Goal: Task Accomplishment & Management: Manage account settings

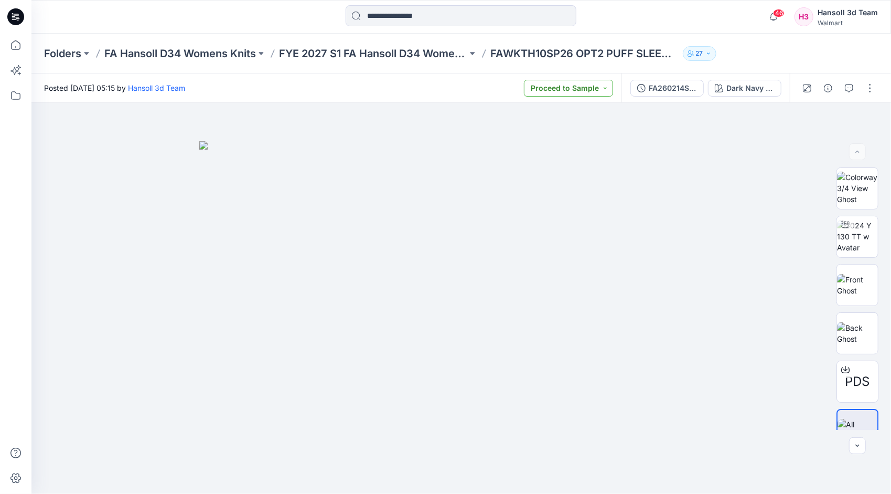
click at [595, 89] on button "Proceed to Sample" at bounding box center [568, 88] width 89 height 17
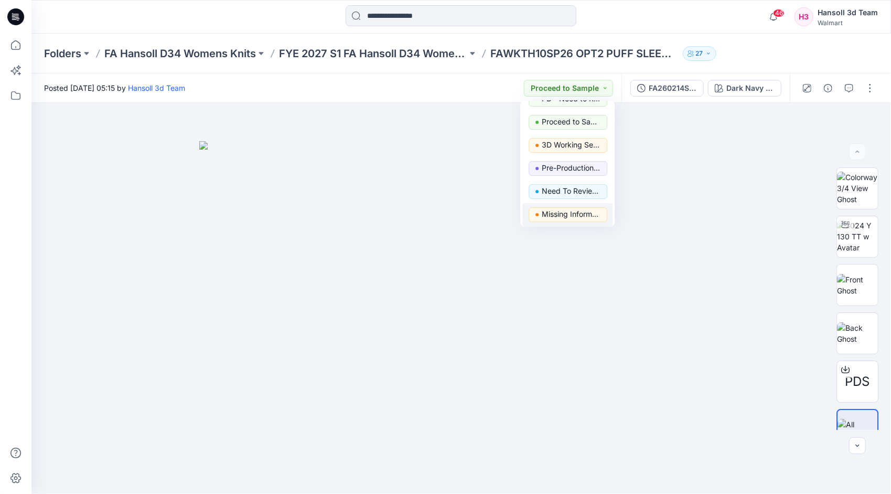
scroll to position [132, 0]
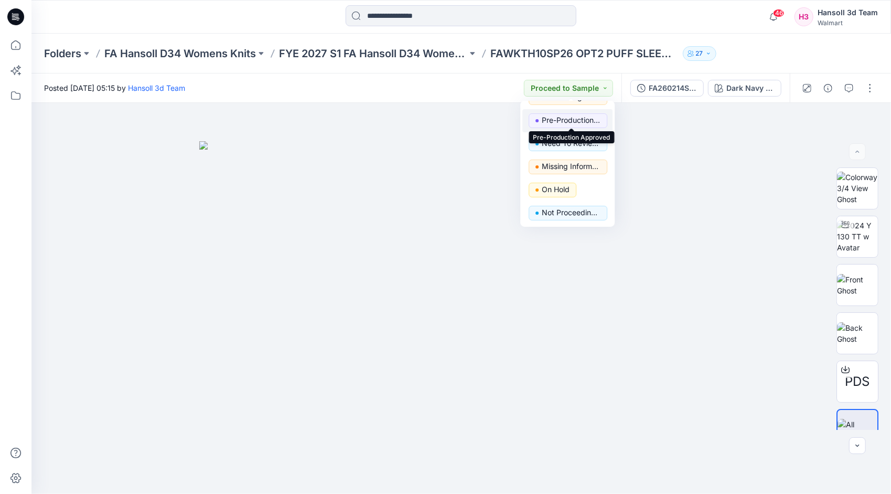
click at [573, 120] on p "Pre-Production Approved" at bounding box center [571, 120] width 59 height 14
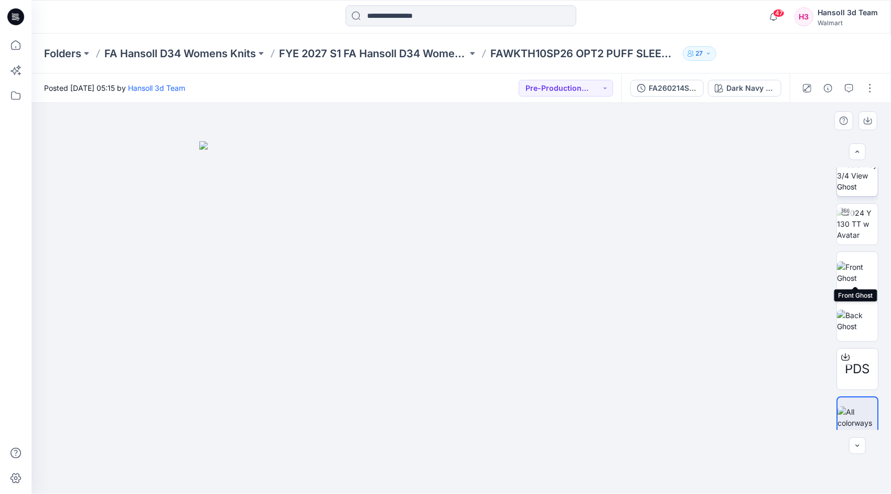
scroll to position [0, 0]
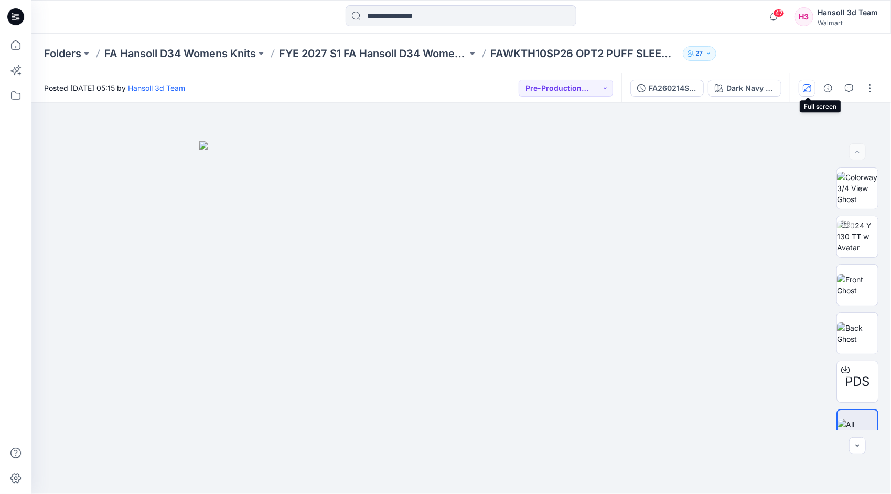
click at [809, 88] on icon "button" at bounding box center [807, 87] width 5 height 5
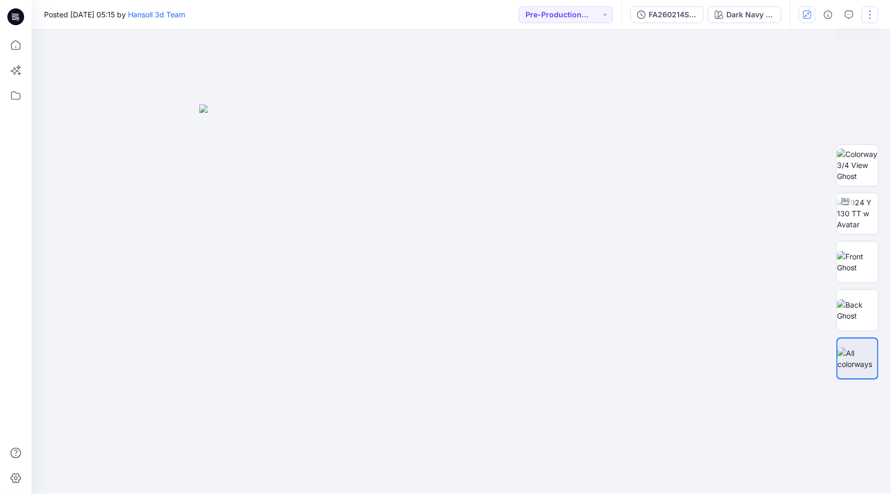
click at [870, 12] on button "button" at bounding box center [870, 14] width 17 height 17
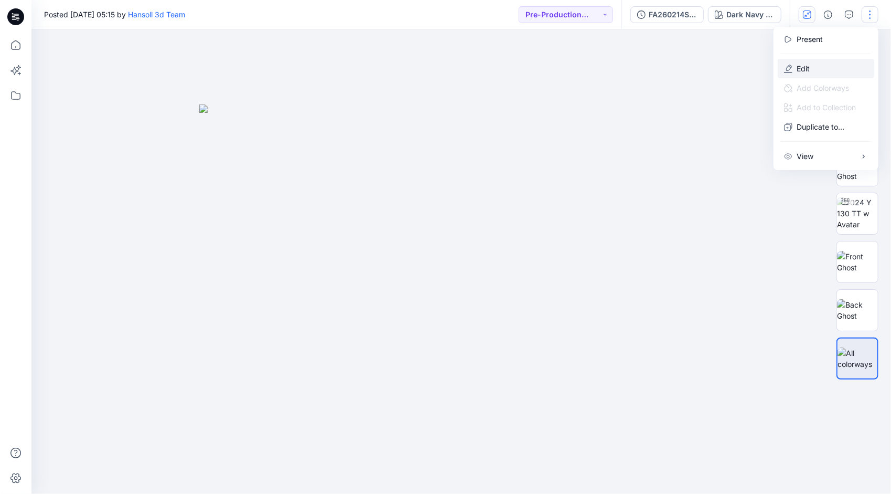
click at [826, 68] on button "Edit" at bounding box center [826, 68] width 97 height 19
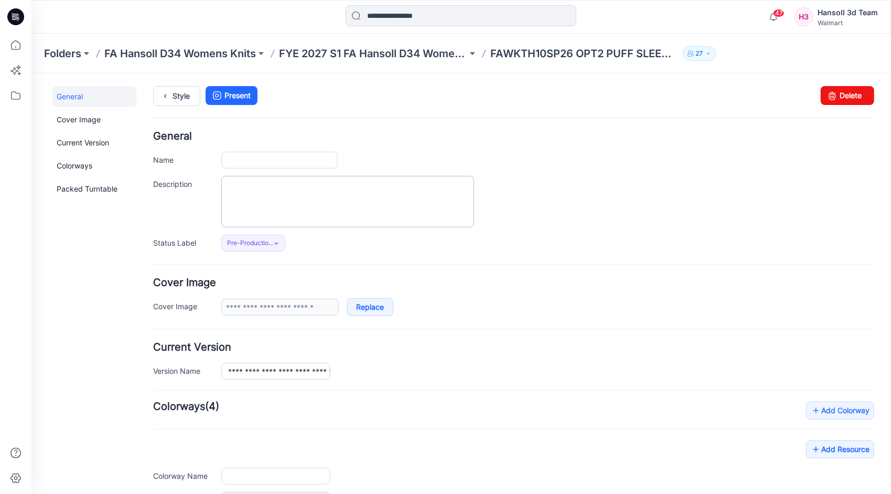
type input "**********"
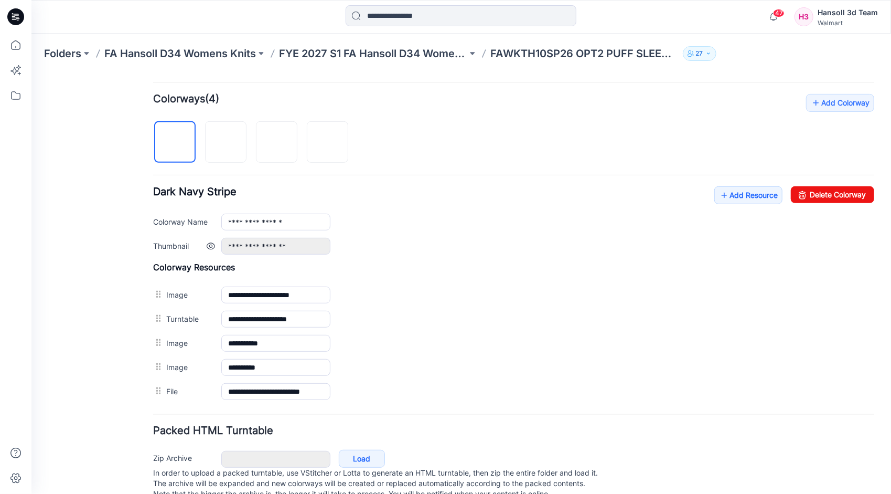
scroll to position [333, 0]
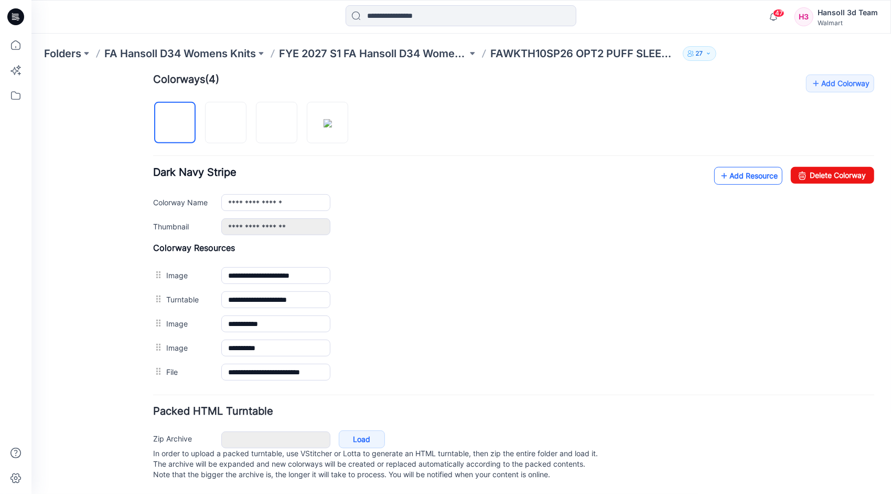
click at [742, 171] on link "Add Resource" at bounding box center [748, 175] width 68 height 18
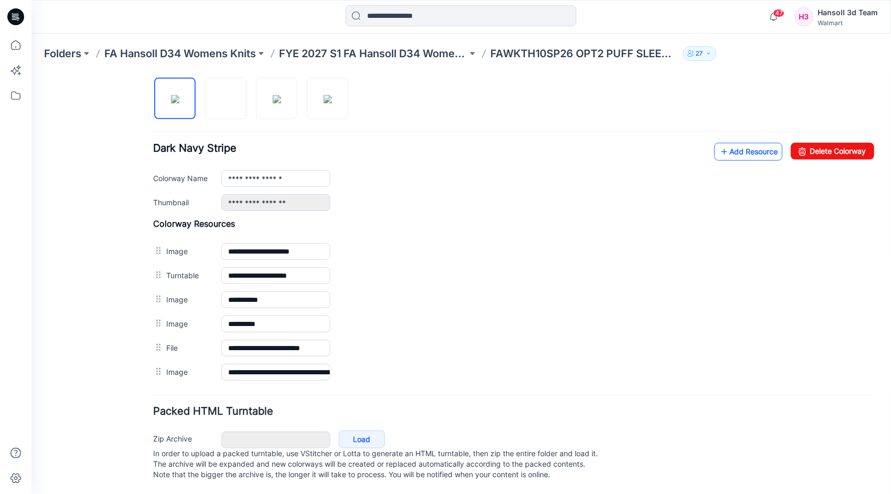
scroll to position [356, 0]
click at [744, 147] on link "Add Resource" at bounding box center [748, 151] width 68 height 18
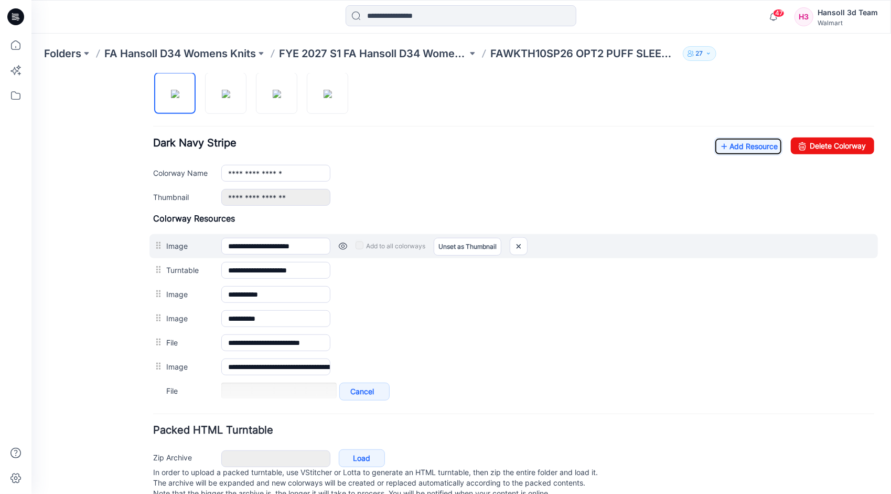
scroll to position [357, 0]
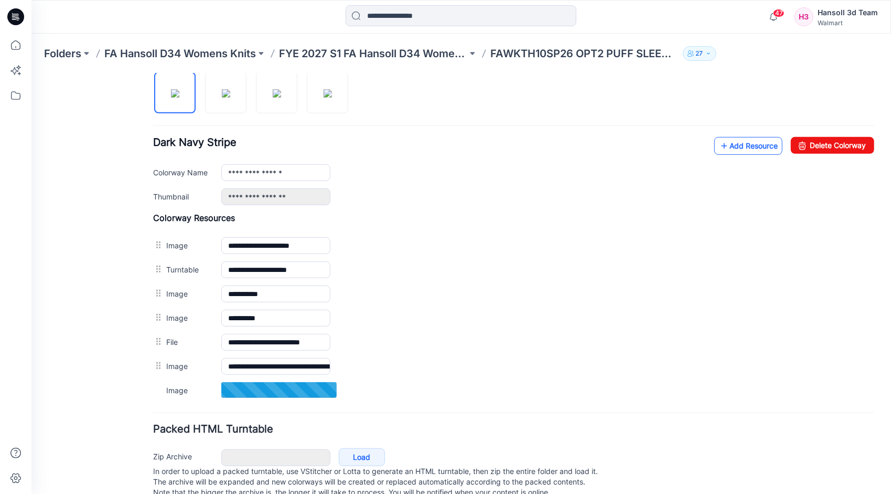
click at [730, 140] on link "Add Resource" at bounding box center [748, 145] width 68 height 18
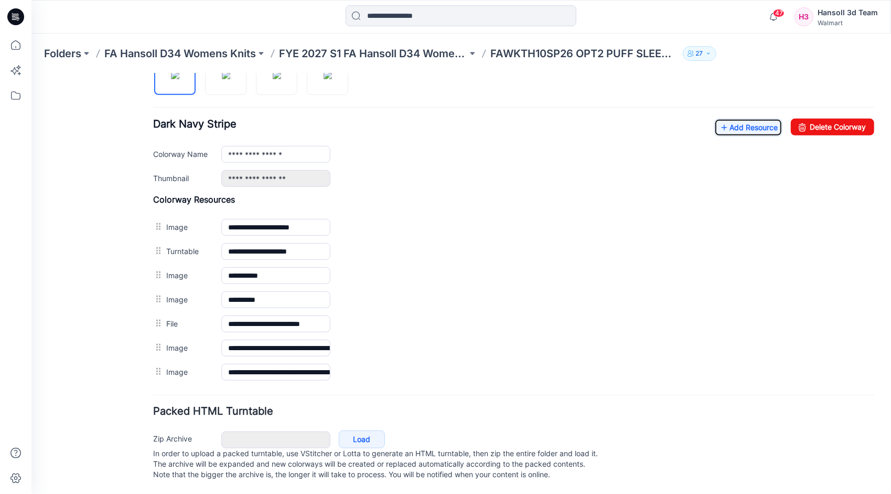
scroll to position [380, 0]
click at [734, 119] on link "Add Resource" at bounding box center [748, 127] width 68 height 18
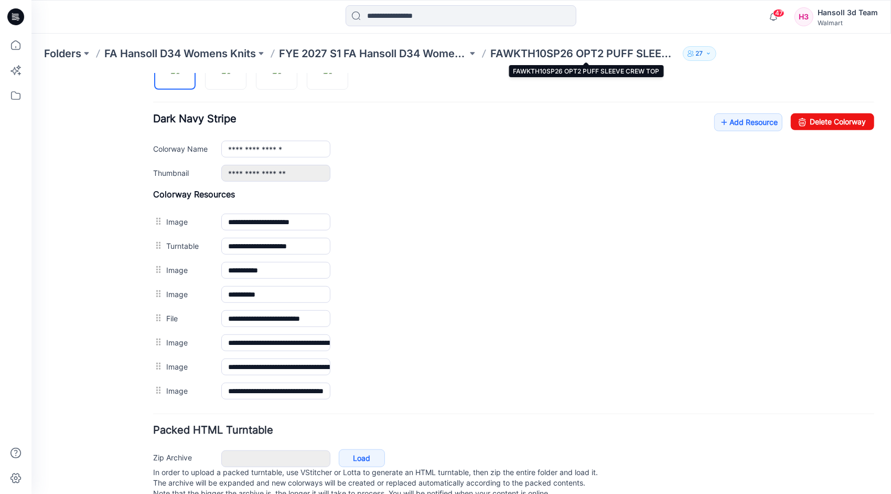
click at [530, 51] on p "FAWKTH10SP26 OPT2 PUFF SLEEVE CREW TOP" at bounding box center [584, 53] width 188 height 15
click at [515, 54] on p "FAWKTH10SP26 OPT2 PUFF SLEEVE CREW TOP" at bounding box center [584, 53] width 188 height 15
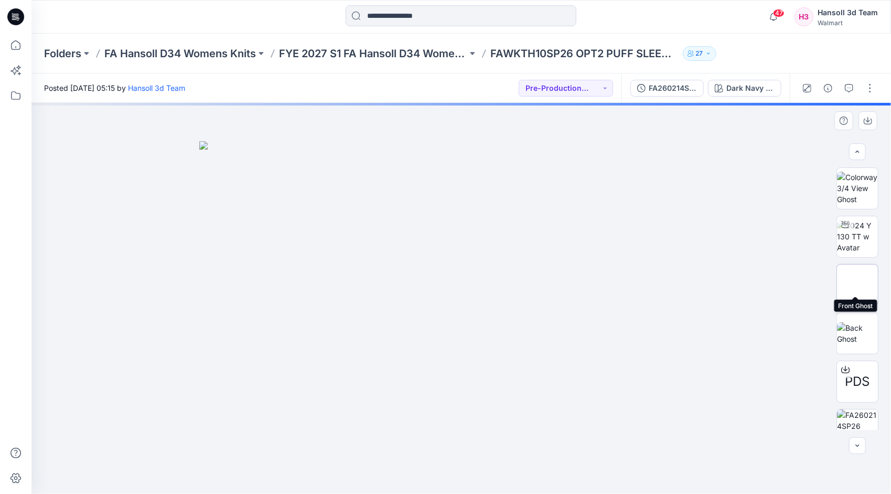
scroll to position [166, 0]
